Goal: Task Accomplishment & Management: Manage account settings

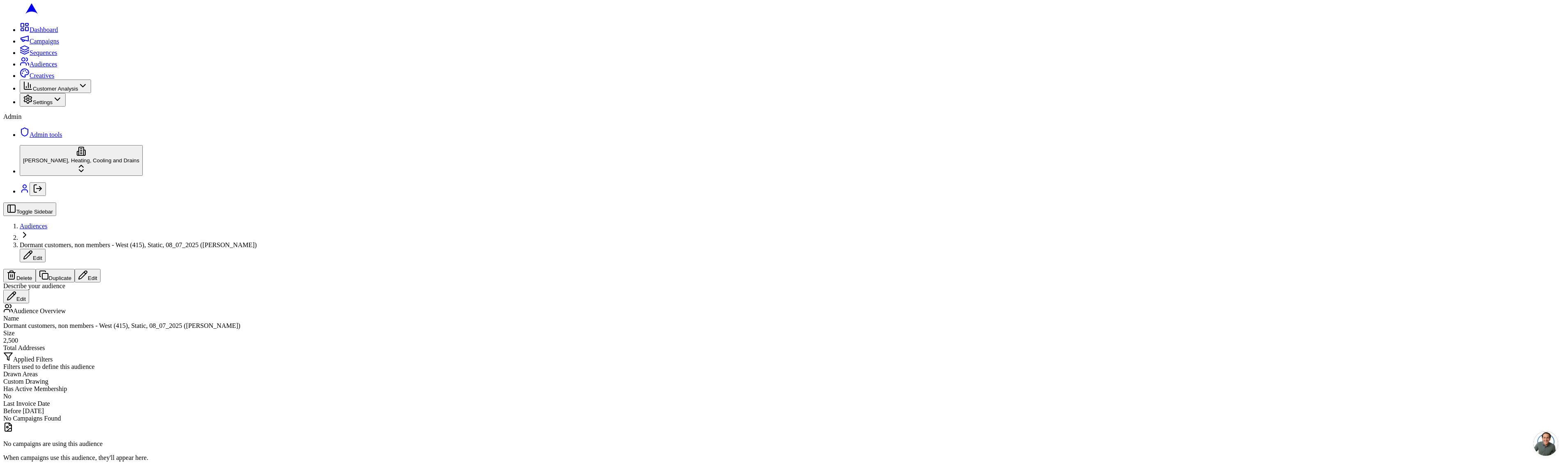
click at [36, 269] on button "Delete" at bounding box center [19, 275] width 32 height 13
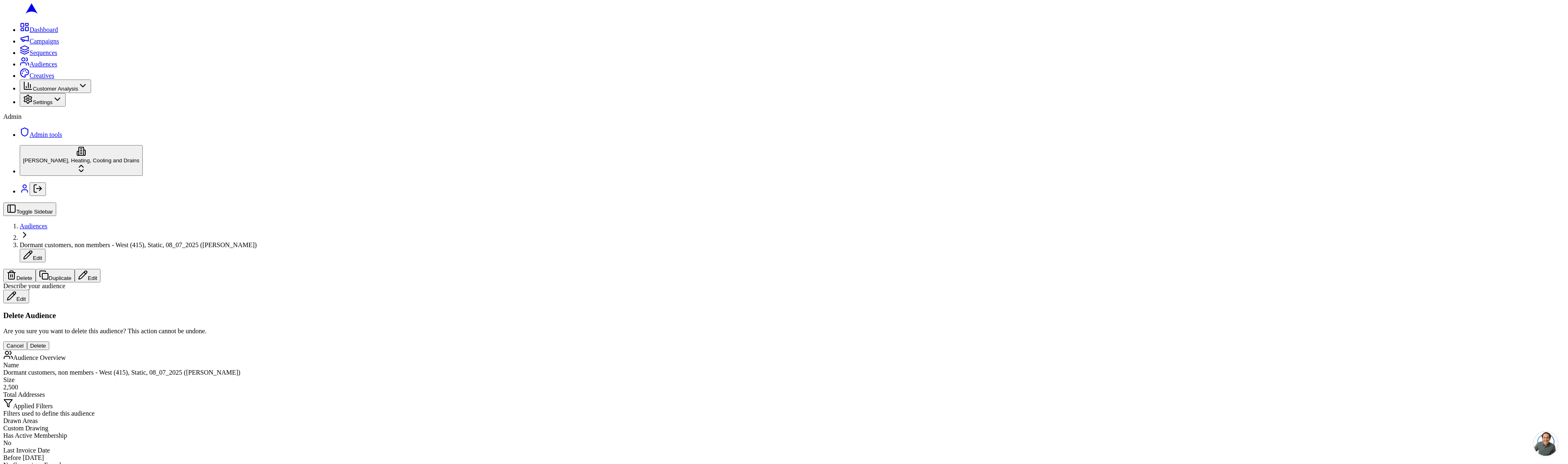
click at [50, 341] on button "Delete" at bounding box center [38, 345] width 23 height 9
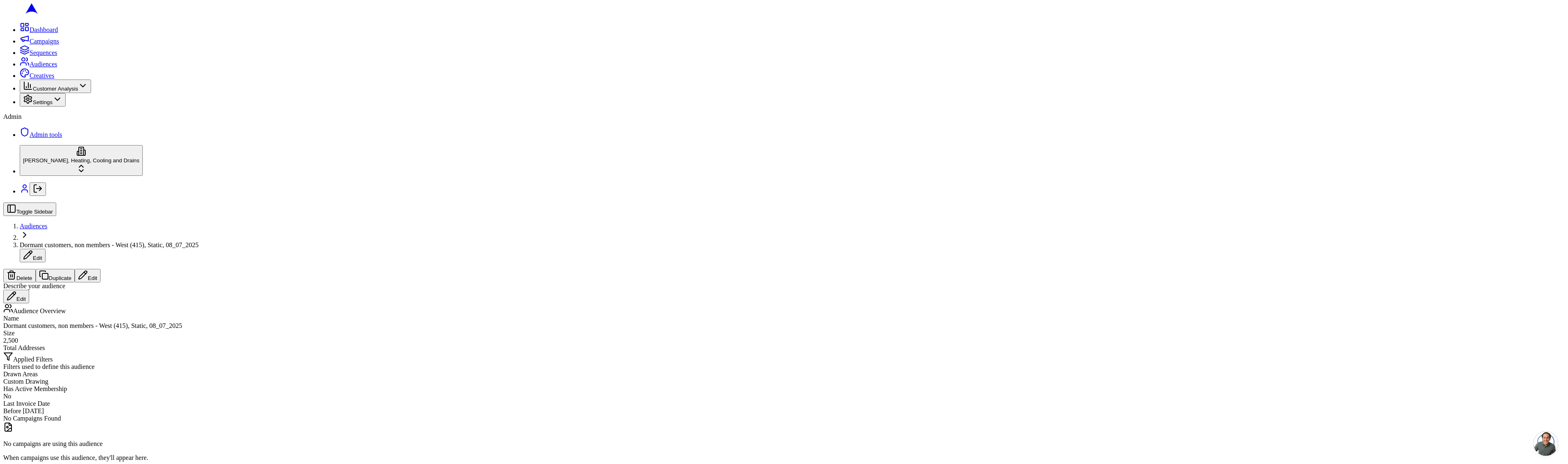
click at [75, 269] on button "Duplicate" at bounding box center [55, 275] width 40 height 13
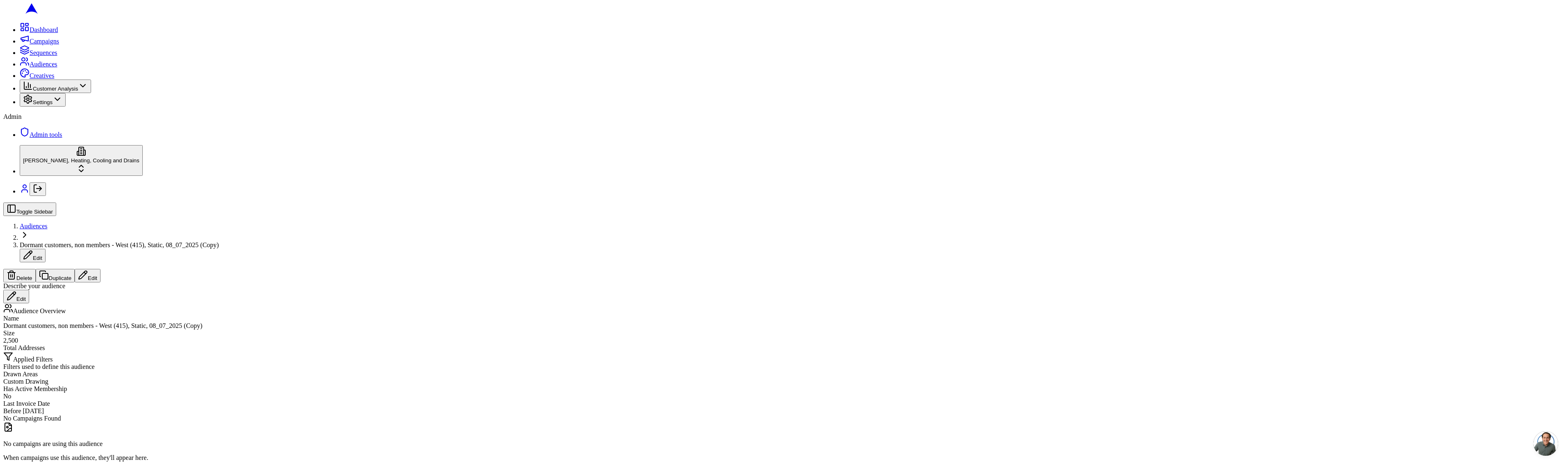
click at [219, 241] on span "Dormant customers, non members - West (415), Static, 08_07_2025 (Copy)" at bounding box center [119, 244] width 199 height 7
click at [93, 241] on input "Dormant customers, non members - West (415), Static, 08_07_2025 (Copy)" at bounding box center [55, 246] width 72 height 9
click at [100, 269] on button "Edit" at bounding box center [88, 275] width 26 height 13
click at [29, 361] on button "Edit" at bounding box center [16, 368] width 26 height 13
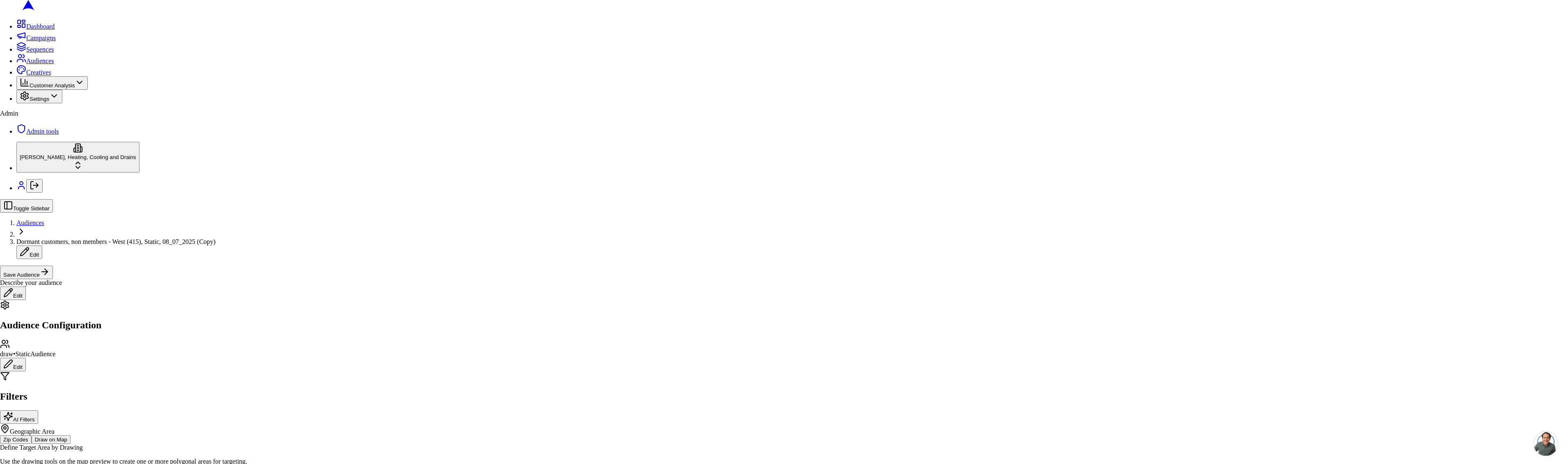
click at [219, 241] on span "Dormant customers, non members - West (415), Static, 08_07_2025 (Copy)" at bounding box center [119, 244] width 199 height 7
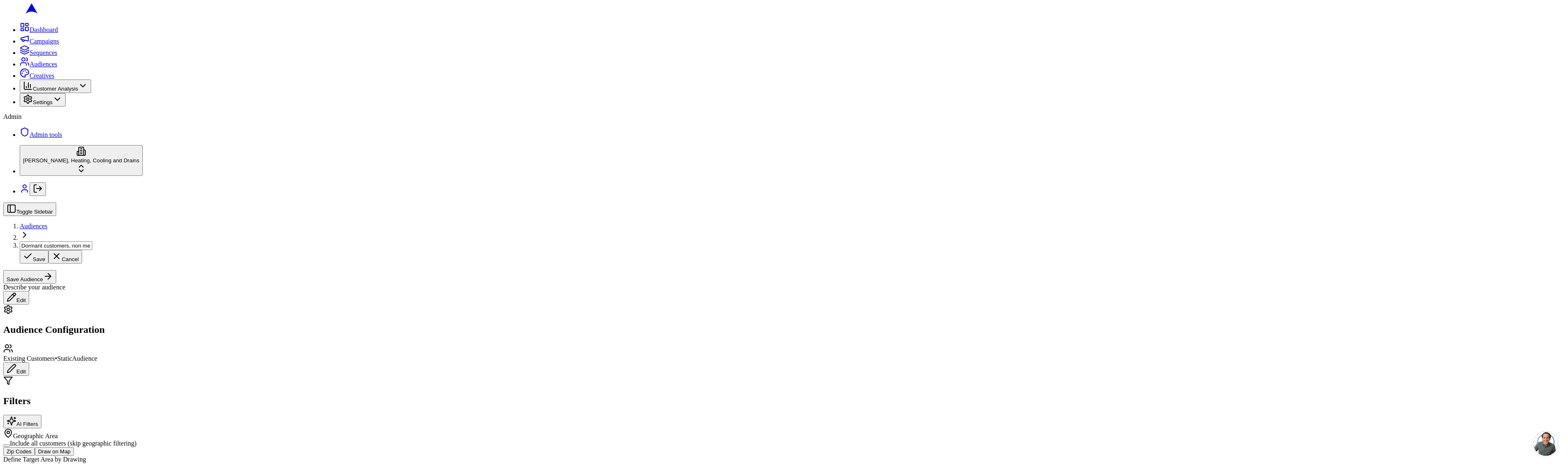
scroll to position [0, 139]
click at [93, 241] on input "Dormant customers, non members - West (415), Static, 08_07_2025 (Copy)" at bounding box center [55, 246] width 72 height 9
type input "Dormant customers, non members - West (415), Static, 08_07_2025 ([PERSON_NAME])"
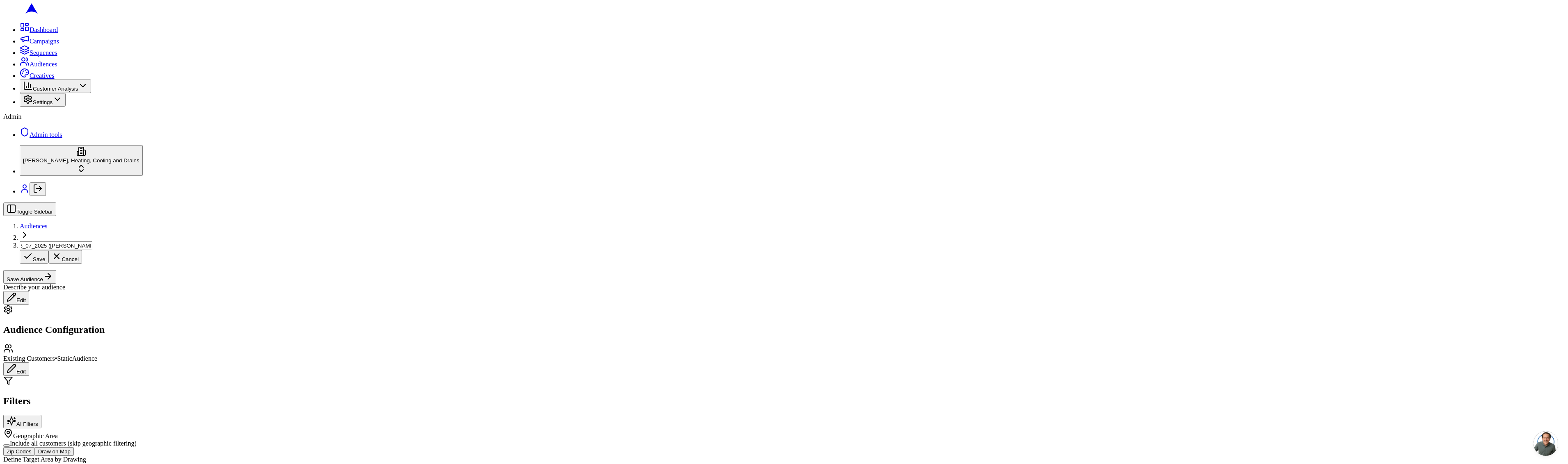
scroll to position [0, 0]
click at [56, 269] on button "Save Audience" at bounding box center [29, 275] width 53 height 13
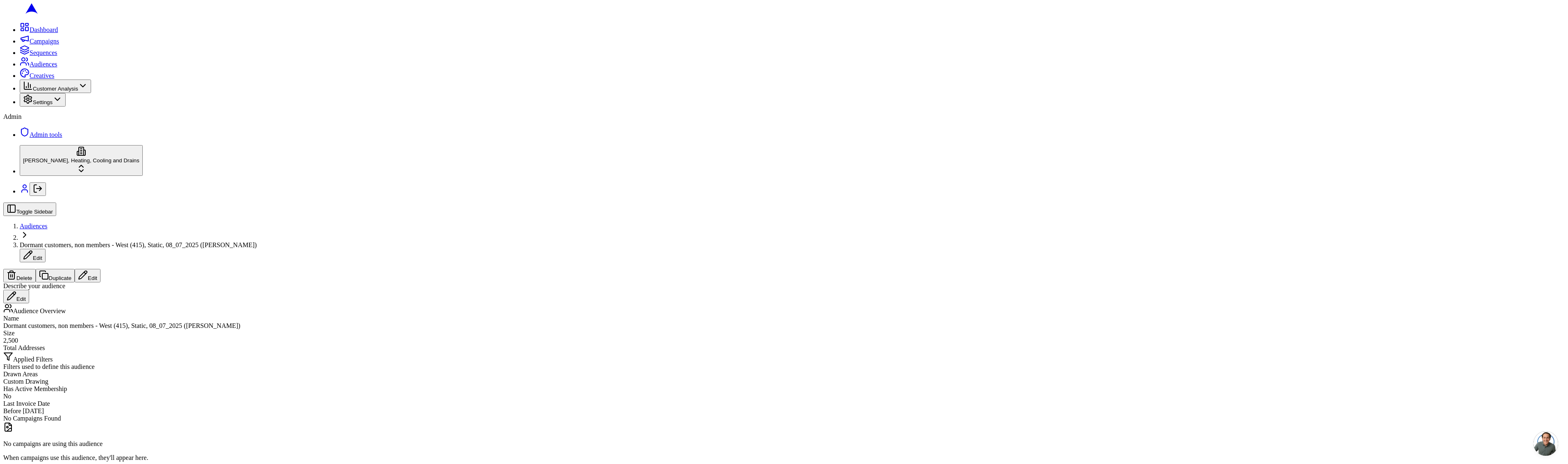
click at [100, 269] on button "Edit" at bounding box center [88, 275] width 26 height 13
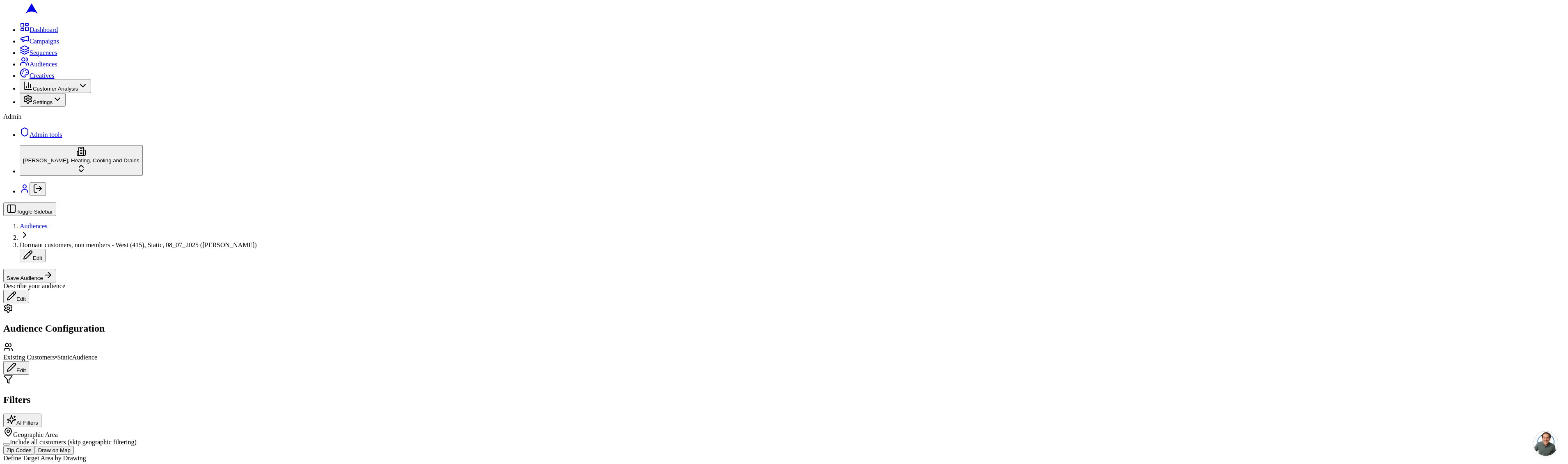
click at [56, 269] on button "Save Audience" at bounding box center [29, 275] width 53 height 13
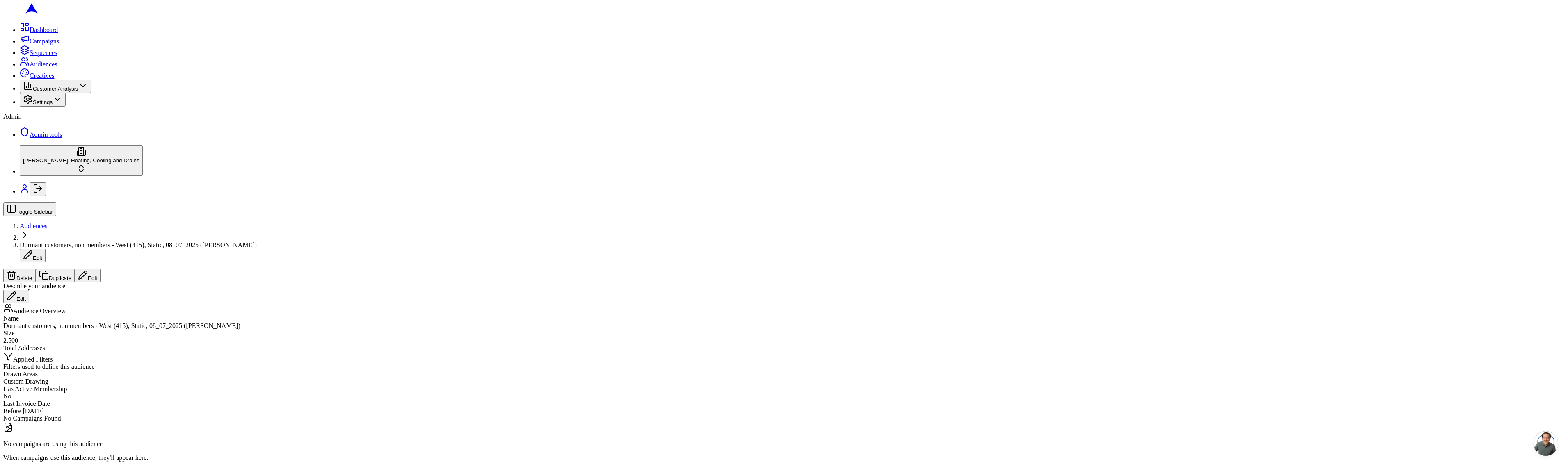
click at [47, 223] on span "Audiences" at bounding box center [33, 226] width 28 height 7
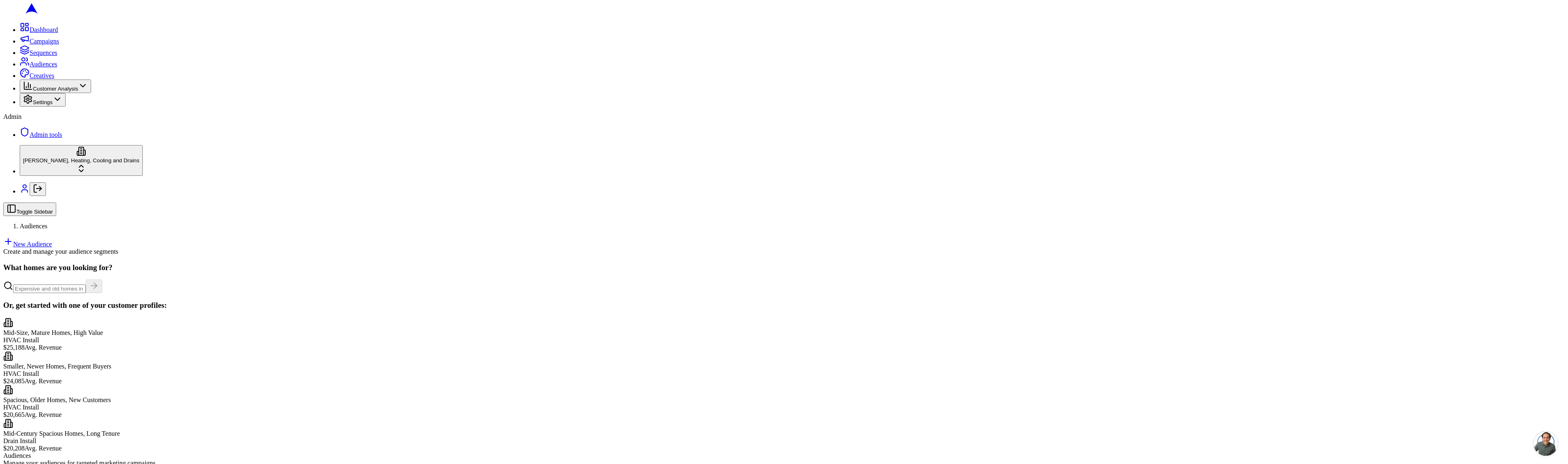
click at [52, 241] on link "New Audience" at bounding box center [27, 244] width 49 height 7
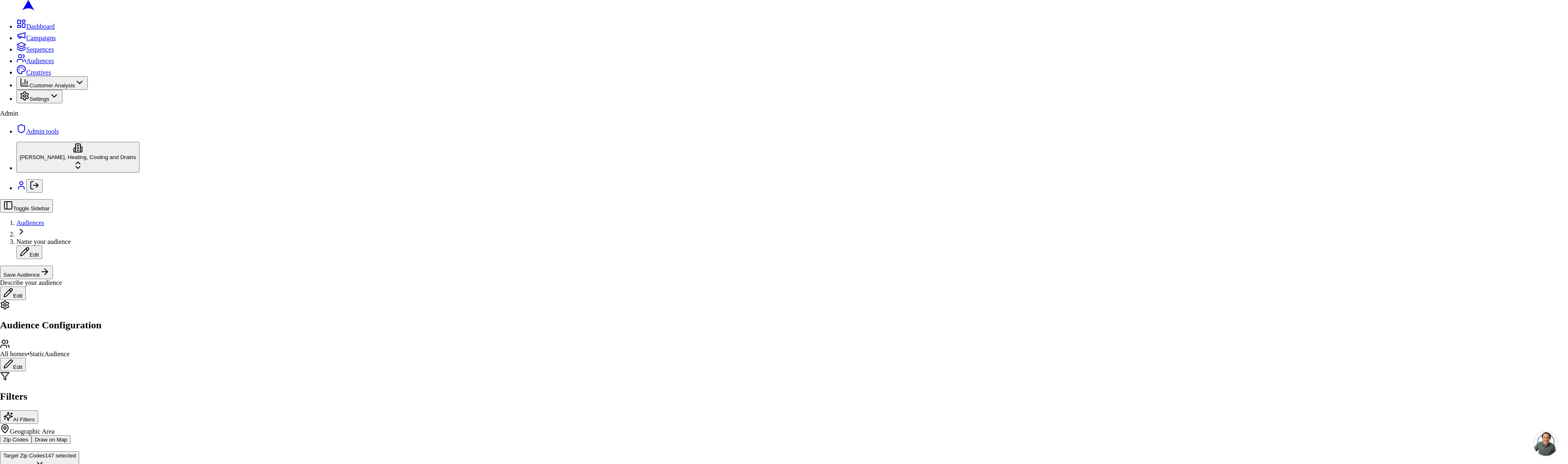
click at [74, 241] on span "Name your audience" at bounding box center [46, 244] width 54 height 7
type input "test sacha"
click at [176, 283] on div "Describe your audience Edit" at bounding box center [783, 294] width 1561 height 21
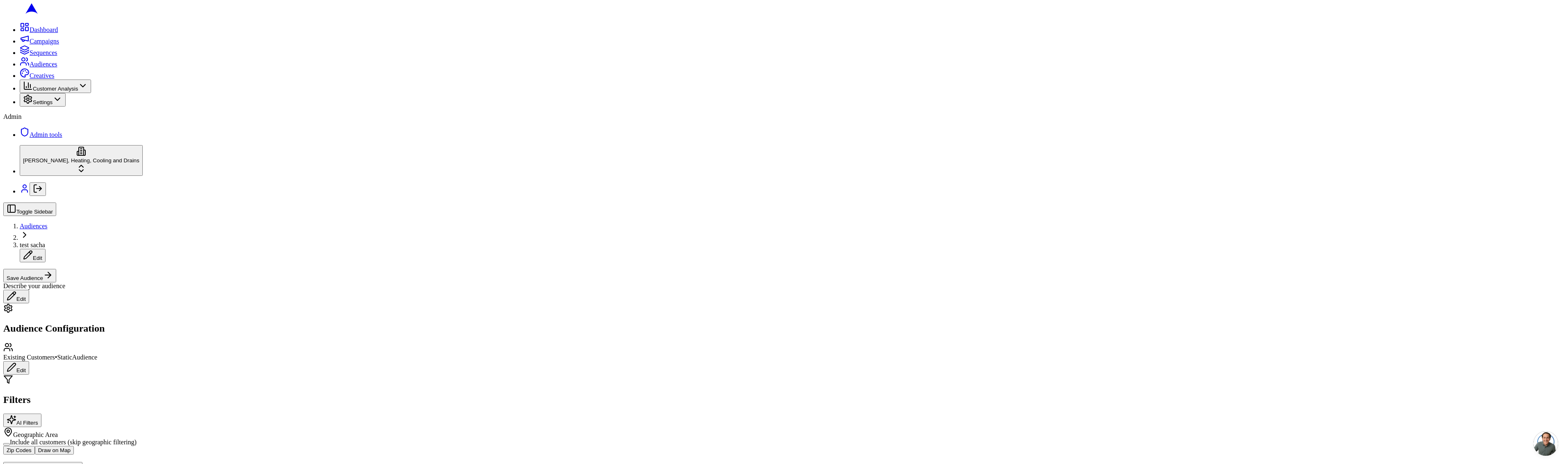
scroll to position [2, 0]
click at [74, 446] on button "Draw on Map" at bounding box center [54, 450] width 39 height 9
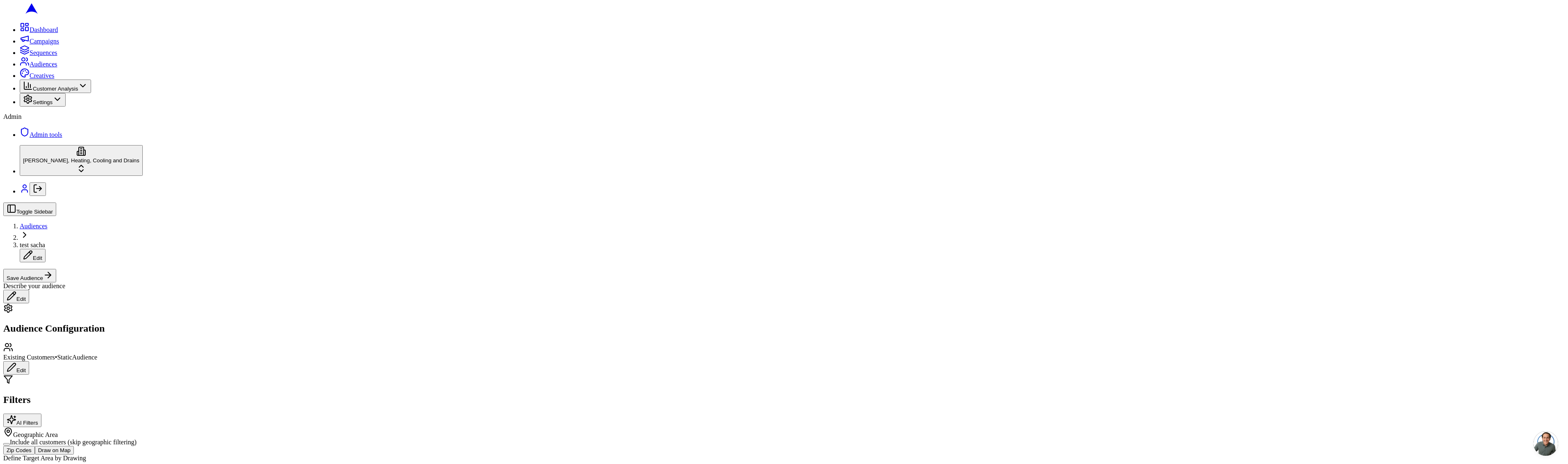
click at [260, 119] on button "Before" at bounding box center [248, 114] width 23 height 9
click at [236, 148] on button "Go to previous month" at bounding box center [227, 141] width 16 height 13
click at [236, 131] on button "Go to previous month" at bounding box center [227, 125] width 16 height 13
click at [236, 148] on button "Go to previous month" at bounding box center [227, 141] width 16 height 13
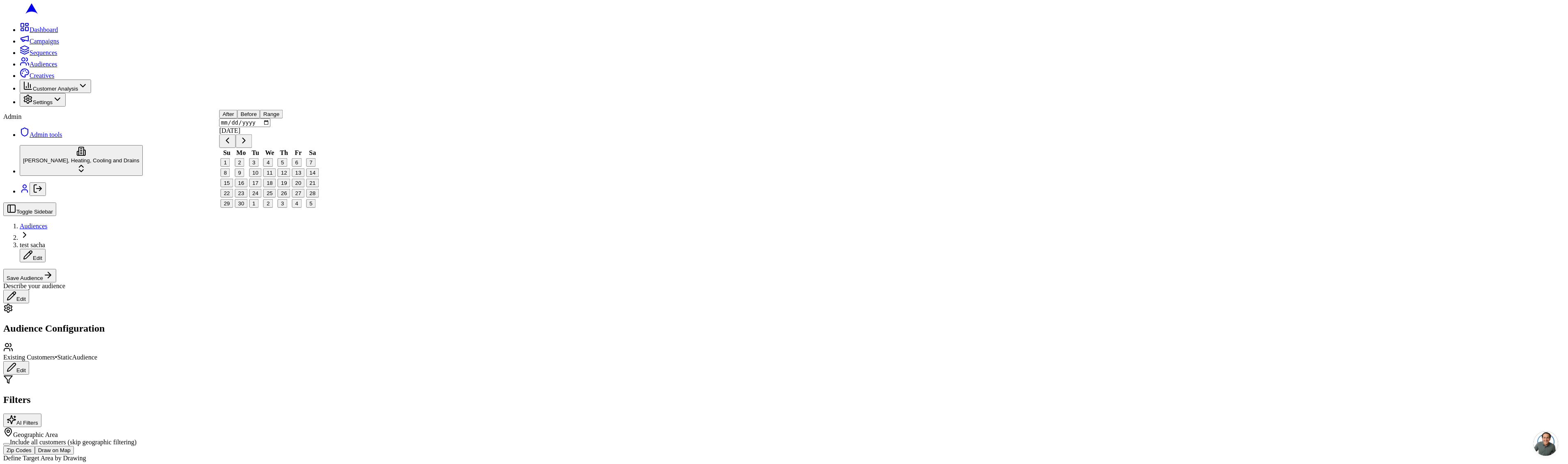
click at [236, 148] on button "Go to previous month" at bounding box center [227, 141] width 16 height 13
click at [236, 131] on button "Go to previous month" at bounding box center [227, 125] width 16 height 13
click at [236, 148] on button "Go to previous month" at bounding box center [227, 141] width 16 height 13
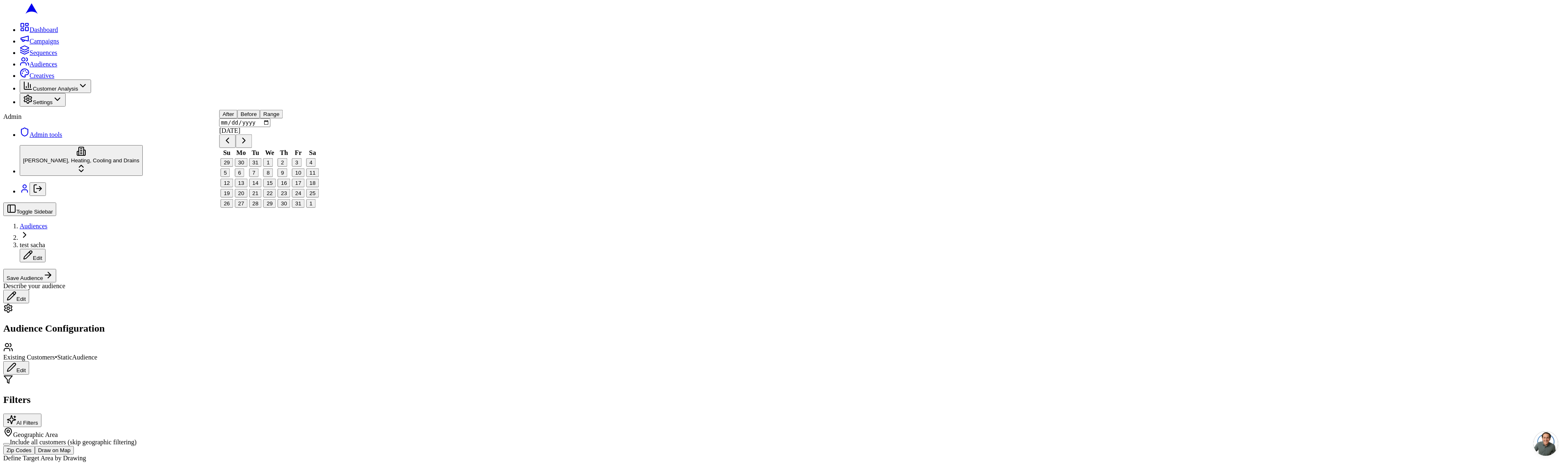
click at [236, 148] on button "Go to previous month" at bounding box center [227, 141] width 16 height 13
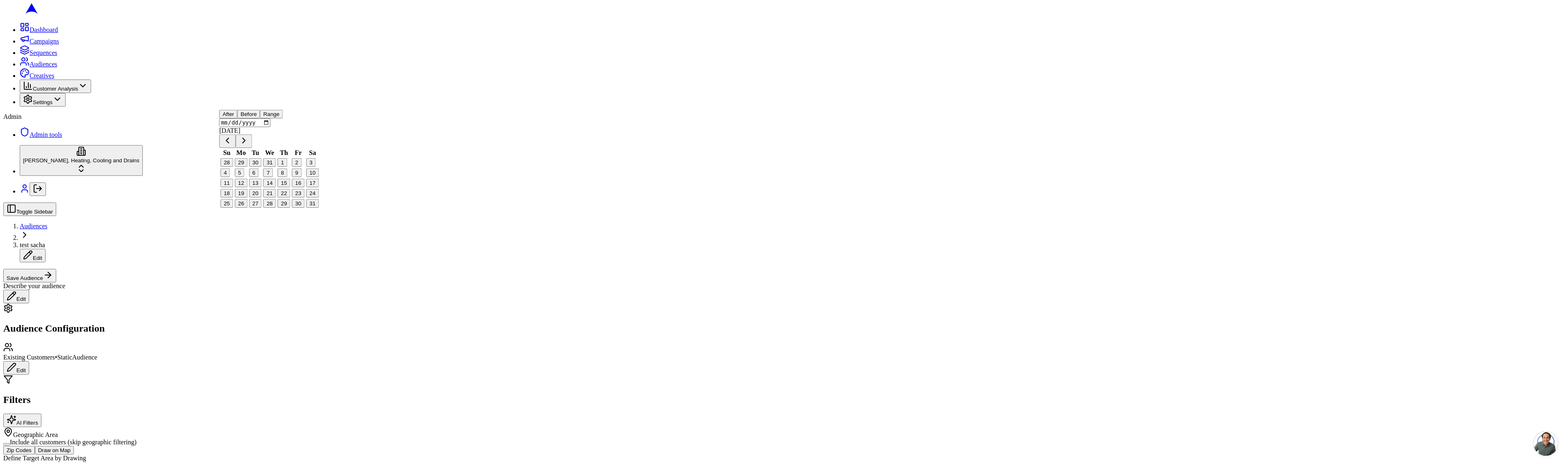
click at [236, 148] on button "Go to previous month" at bounding box center [227, 141] width 16 height 13
click at [259, 167] on button "2" at bounding box center [254, 162] width 10 height 9
type input "[DATE]"
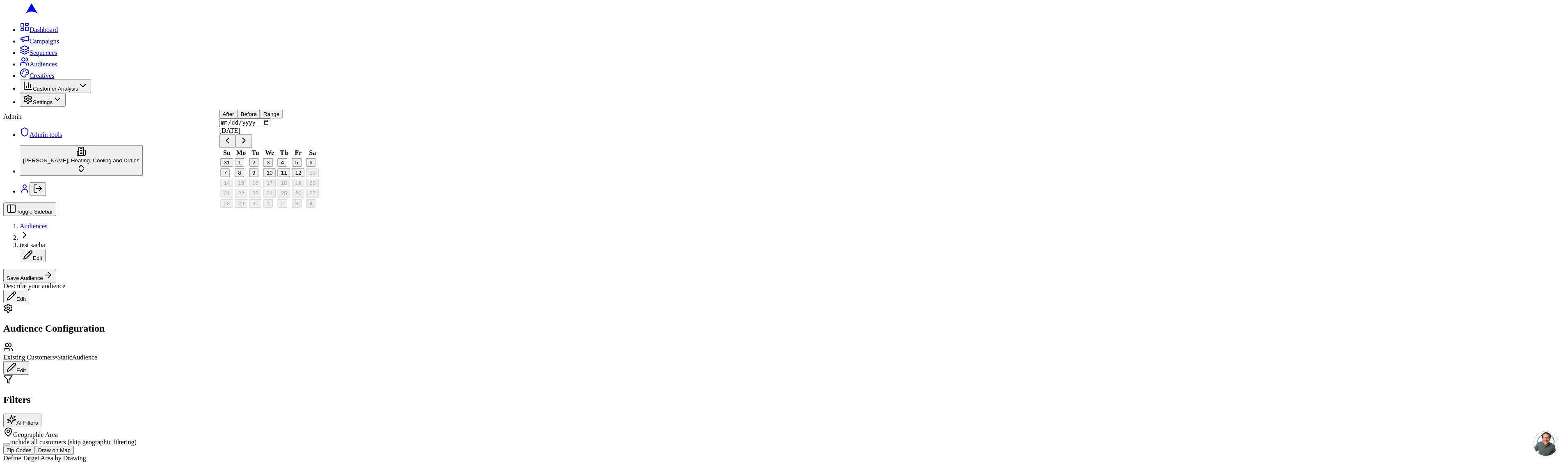
click at [248, 127] on input "[DATE]" at bounding box center [245, 123] width 51 height 9
click at [236, 148] on button "Go to previous month" at bounding box center [227, 141] width 16 height 13
click at [236, 131] on button "Go to previous month" at bounding box center [227, 125] width 16 height 13
click at [236, 148] on button "Go to previous month" at bounding box center [227, 141] width 16 height 13
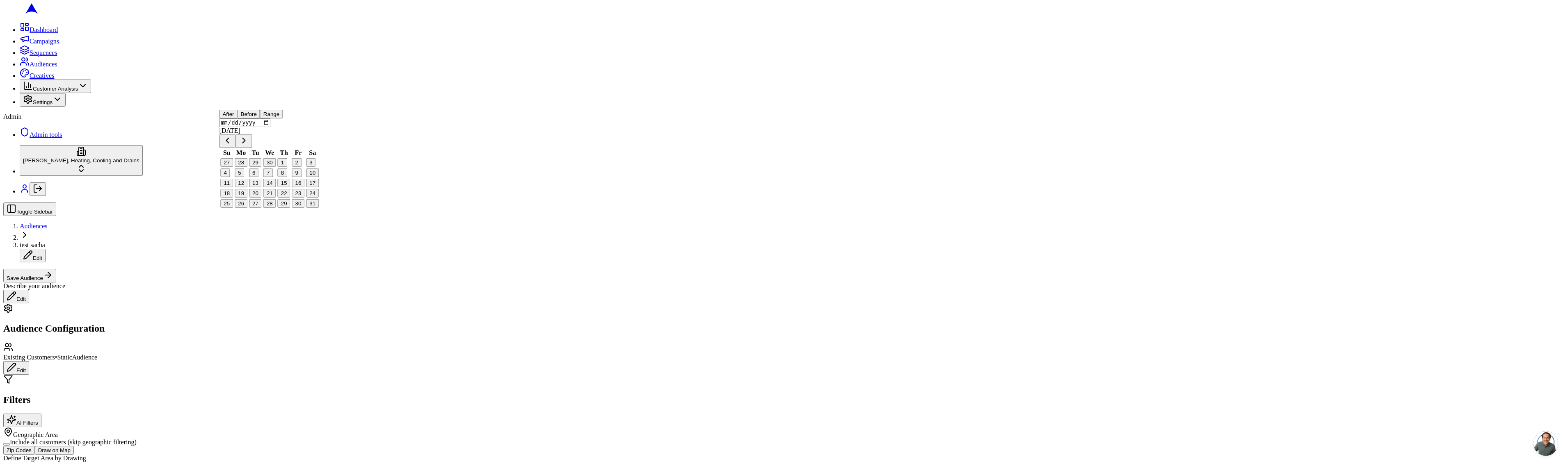
click at [236, 148] on button "Go to previous month" at bounding box center [227, 141] width 16 height 13
click at [234, 140] on th "Su" at bounding box center [226, 136] width 13 height 8
click at [236, 131] on button "Go to previous month" at bounding box center [227, 125] width 16 height 13
click at [236, 148] on button "Go to previous month" at bounding box center [227, 141] width 16 height 13
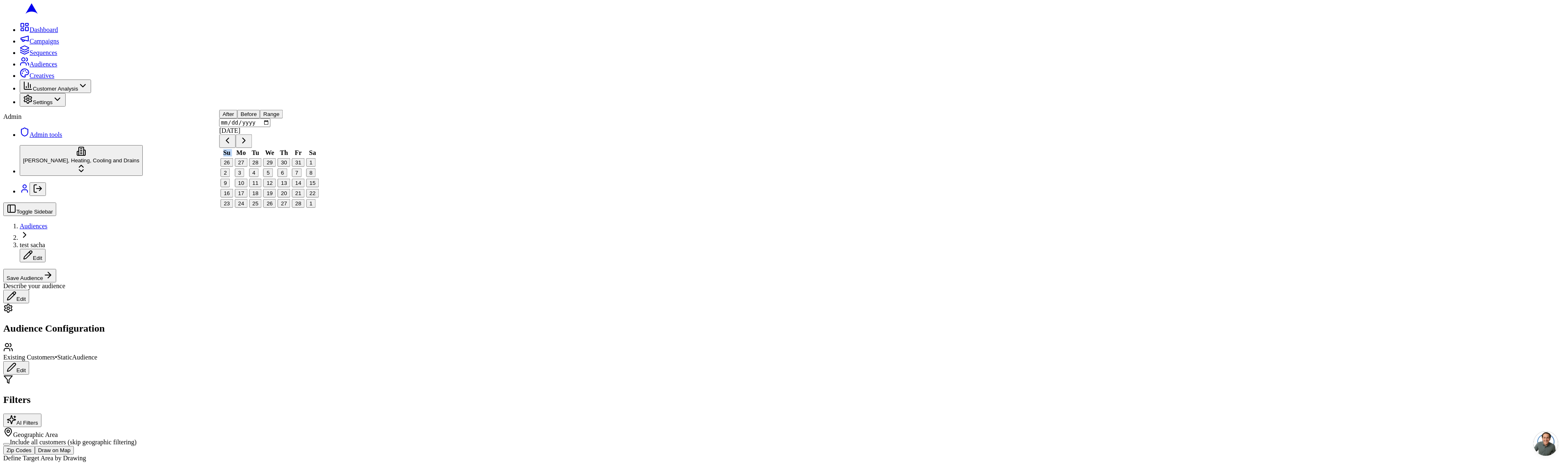
click at [236, 148] on button "Go to previous month" at bounding box center [227, 141] width 16 height 13
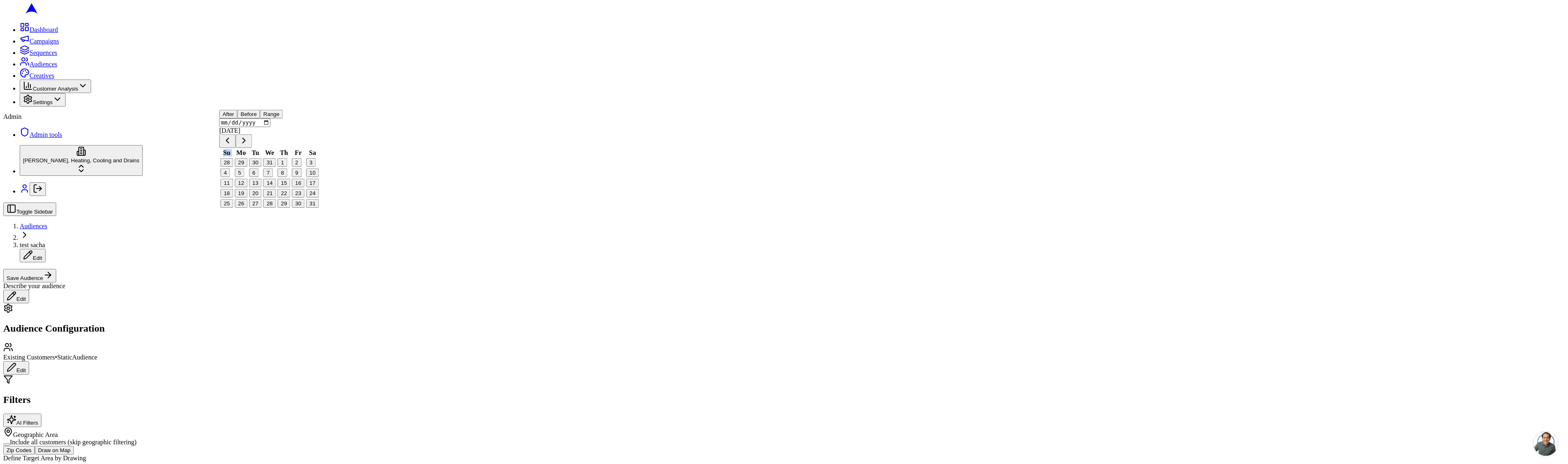
click at [236, 148] on button "Go to previous month" at bounding box center [227, 141] width 16 height 13
click at [236, 131] on button "Go to previous month" at bounding box center [227, 125] width 16 height 13
click at [240, 154] on div "After Before Range 2024-07-[DATE] Mo Tu We Th Fr Sa 26 27 28 29 30 31 1 2 3 4 5…" at bounding box center [270, 148] width 101 height 109
click at [236, 148] on button "Go to previous month" at bounding box center [227, 141] width 16 height 13
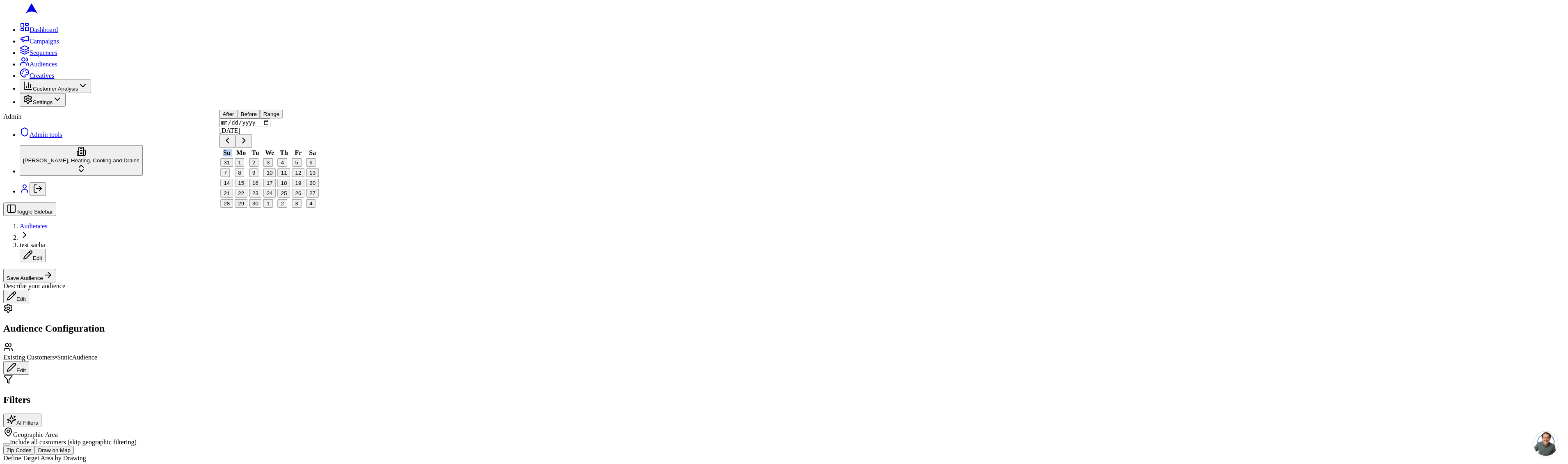
click at [236, 148] on button "Go to previous month" at bounding box center [227, 141] width 16 height 13
click at [236, 131] on button "Go to previous month" at bounding box center [227, 125] width 16 height 13
click at [273, 177] on button "7" at bounding box center [268, 173] width 10 height 9
type input "[DATE]"
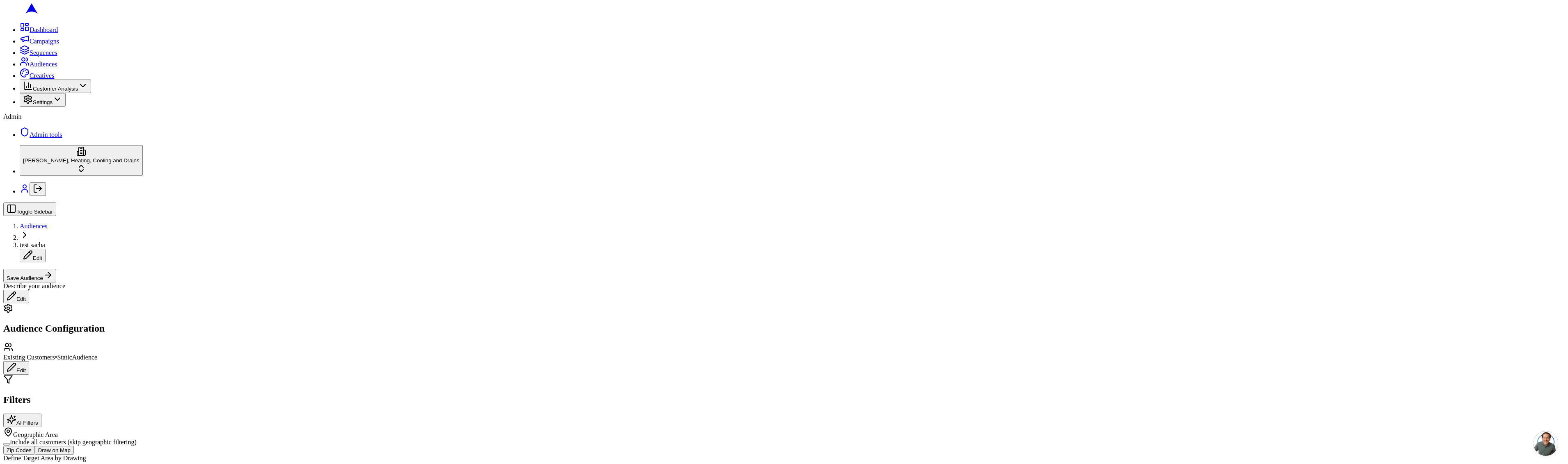
scroll to position [0, 0]
type input "2500"
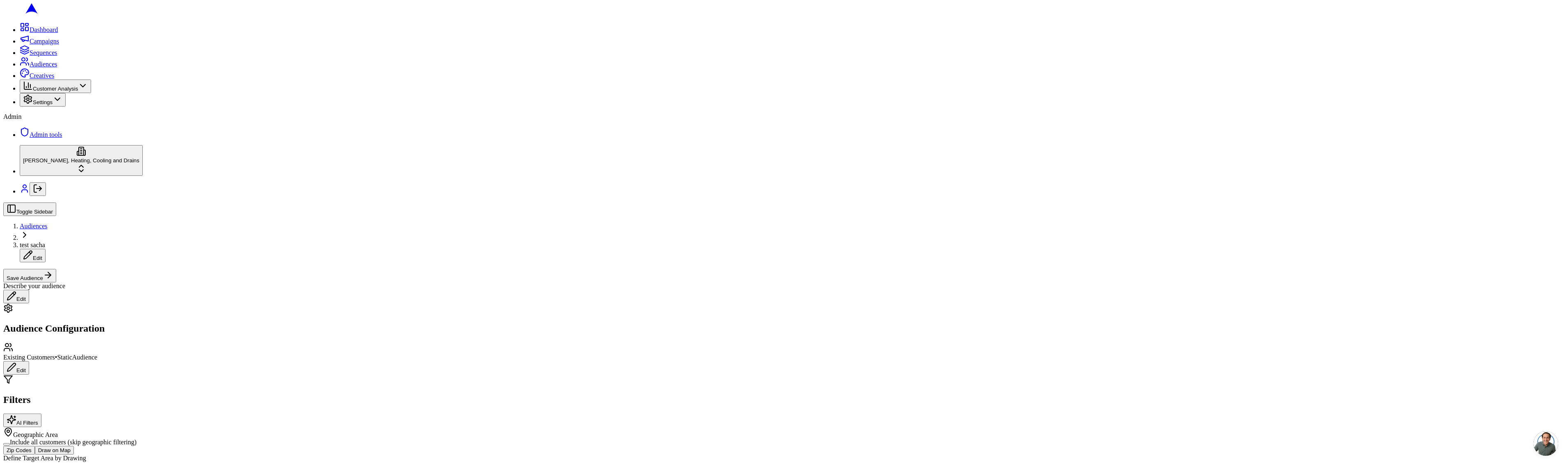
click at [56, 269] on button "Save Audience" at bounding box center [29, 275] width 53 height 13
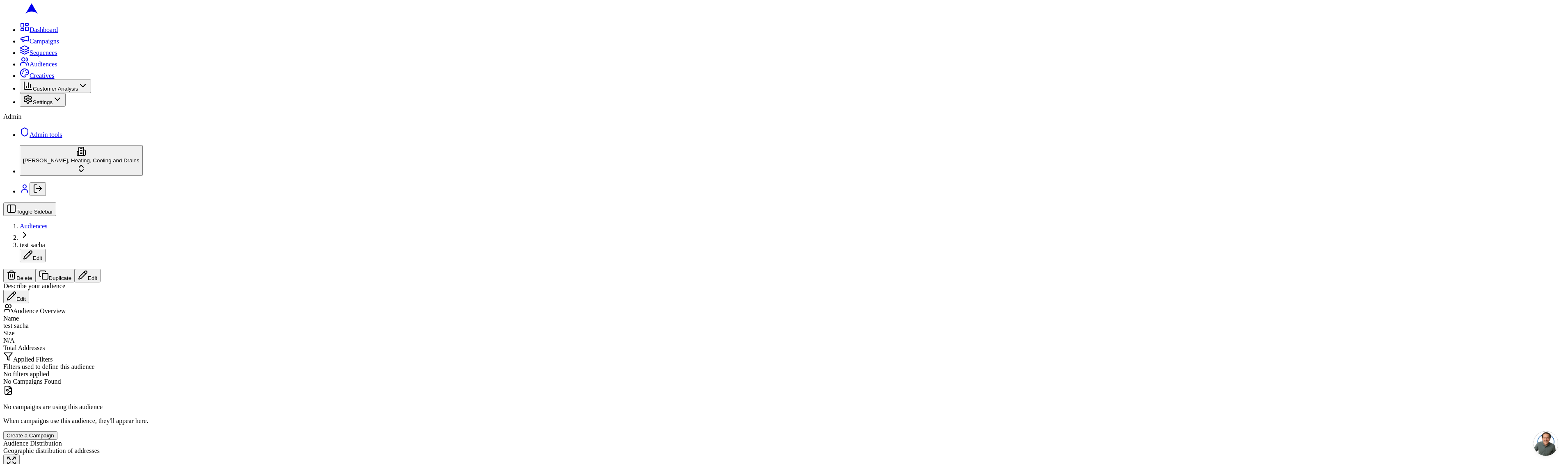
click at [100, 269] on button "Edit" at bounding box center [88, 275] width 26 height 13
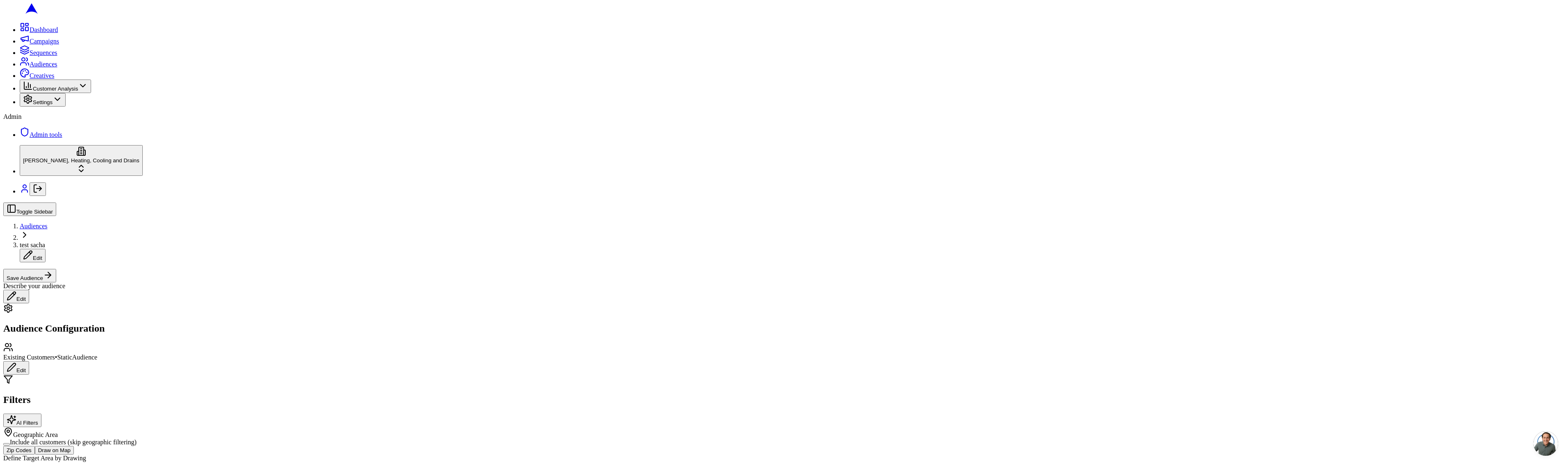
scroll to position [174, 0]
radio input "true"
click at [56, 269] on button "Save Audience" at bounding box center [29, 275] width 53 height 13
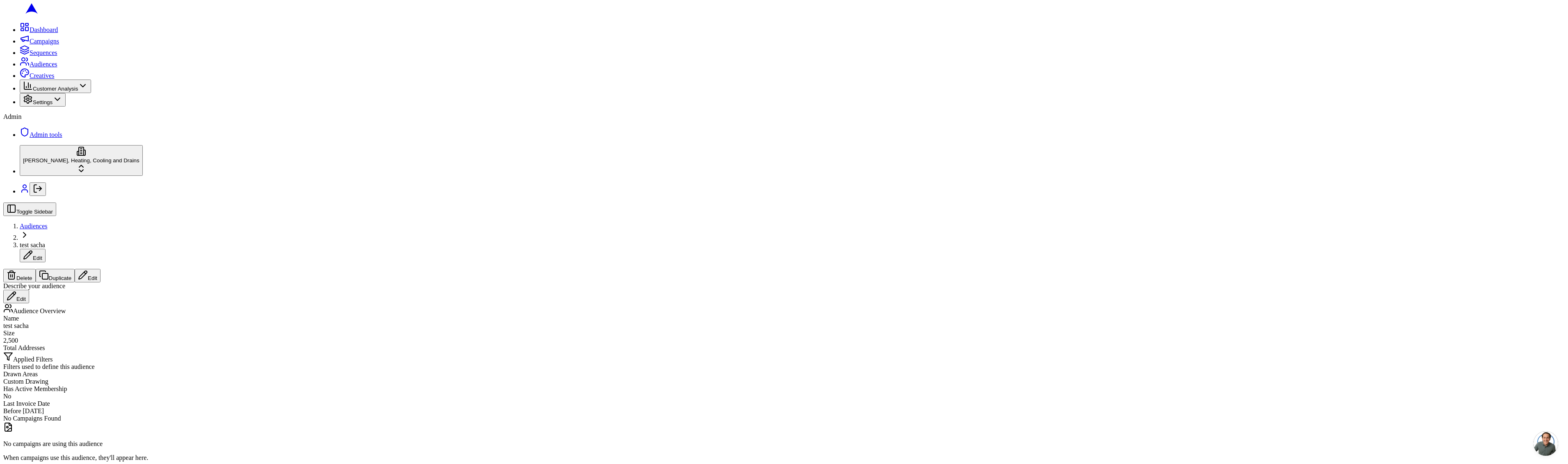
click at [100, 269] on button "Edit" at bounding box center [88, 275] width 26 height 13
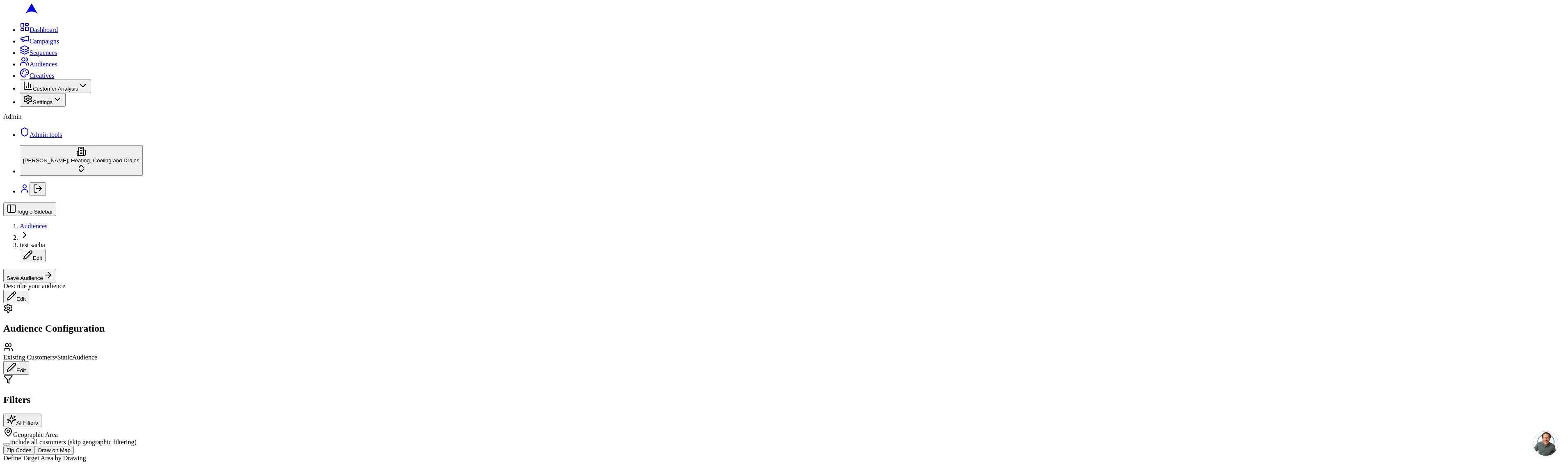
click at [47, 223] on span "Audiences" at bounding box center [33, 226] width 28 height 7
